Goal: Task Accomplishment & Management: Manage account settings

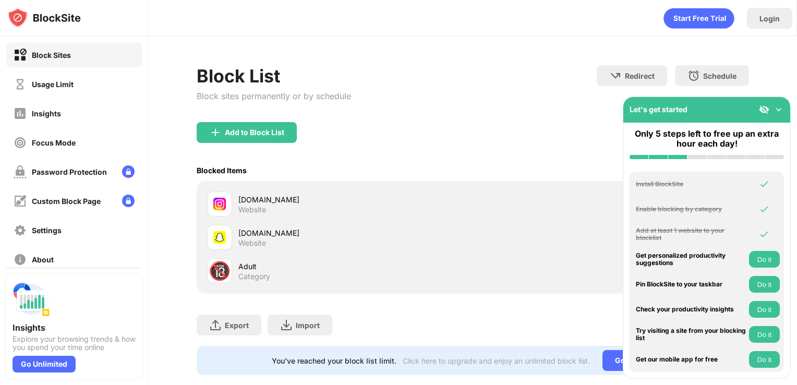
click at [584, 206] on div "[DOMAIN_NAME] Website" at bounding box center [473, 203] width 540 height 33
click at [230, 196] on div at bounding box center [219, 203] width 25 height 25
click at [235, 192] on div "[DOMAIN_NAME] Website" at bounding box center [340, 203] width 266 height 25
click at [236, 201] on div "[DOMAIN_NAME] Website" at bounding box center [340, 203] width 266 height 25
click at [211, 131] on img at bounding box center [215, 132] width 13 height 13
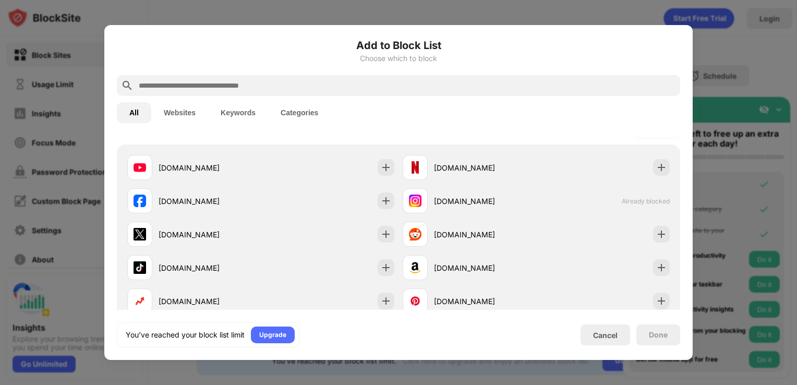
scroll to position [153, 0]
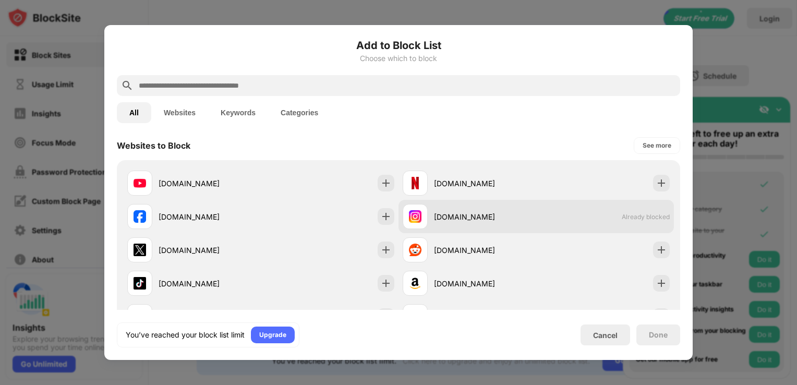
click at [649, 213] on span "Already blocked" at bounding box center [646, 217] width 48 height 8
click at [635, 215] on span "Already blocked" at bounding box center [646, 217] width 48 height 8
click at [635, 213] on span "Already blocked" at bounding box center [646, 217] width 48 height 8
click at [610, 215] on div "[DOMAIN_NAME] Already blocked" at bounding box center [536, 216] width 275 height 33
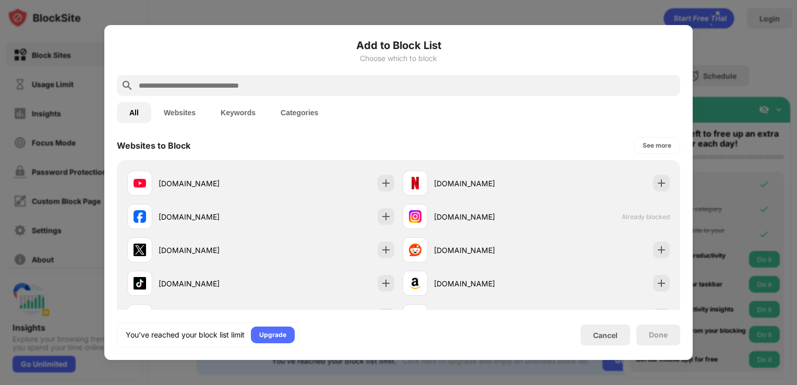
click at [69, 27] on div at bounding box center [398, 192] width 797 height 385
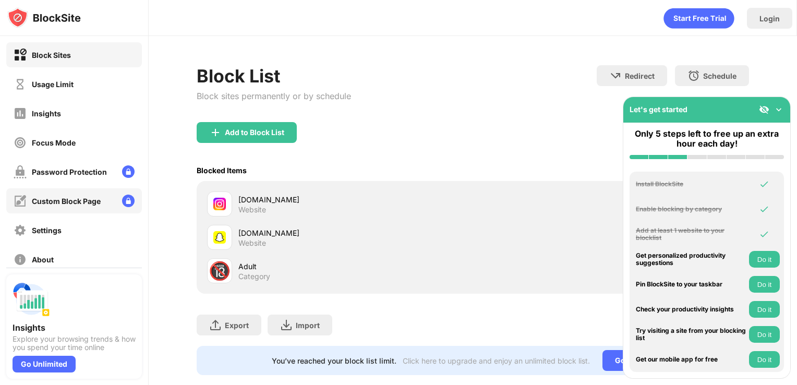
scroll to position [73, 0]
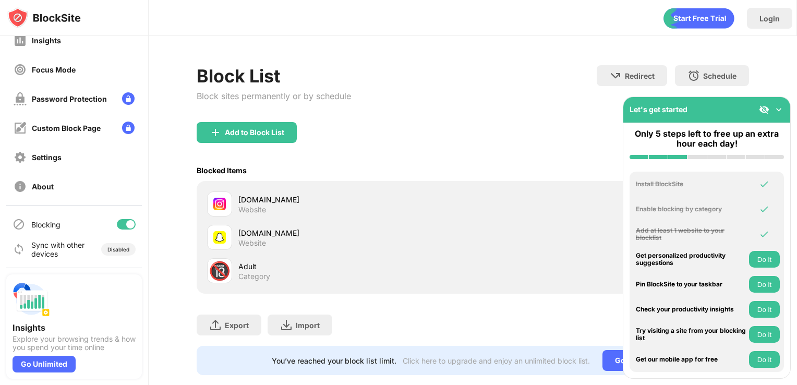
click at [126, 223] on div at bounding box center [130, 224] width 8 height 8
